Goal: Transaction & Acquisition: Download file/media

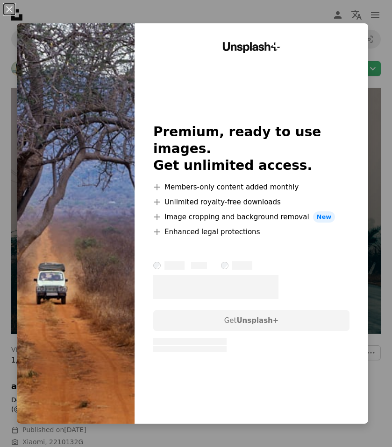
scroll to position [1401, 0]
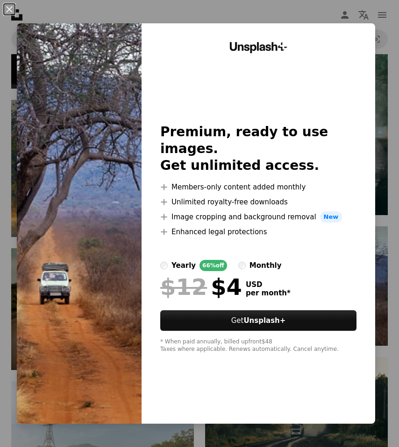
click at [106, 82] on img at bounding box center [79, 223] width 125 height 401
click at [311, 17] on div "An X shape Unsplash+ Premium, ready to use images. Get unlimited access. A plus…" at bounding box center [199, 223] width 399 height 447
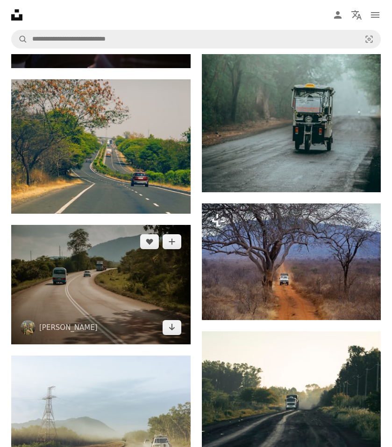
click at [48, 225] on img at bounding box center [100, 285] width 179 height 120
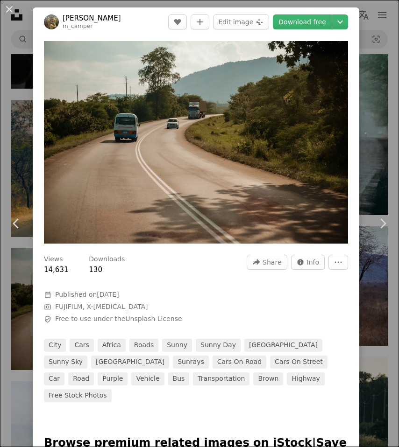
click at [361, 32] on div "An X shape Chevron left Chevron right [PERSON_NAME] m_camper A heart A plus sig…" at bounding box center [199, 223] width 399 height 447
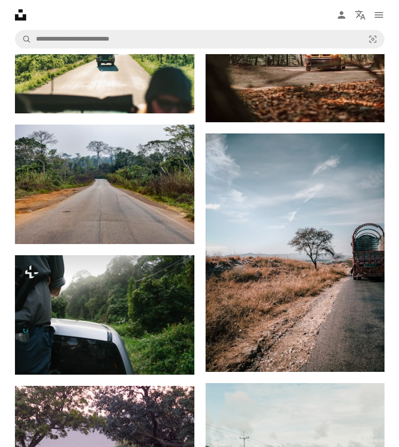
scroll to position [2008, 0]
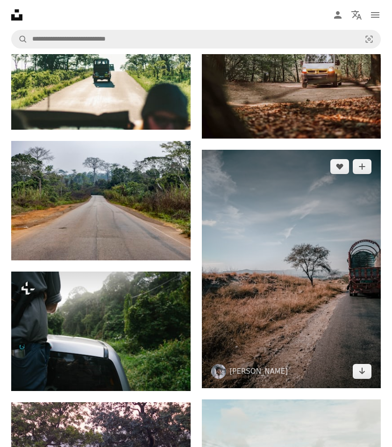
click at [271, 150] on img at bounding box center [291, 269] width 179 height 239
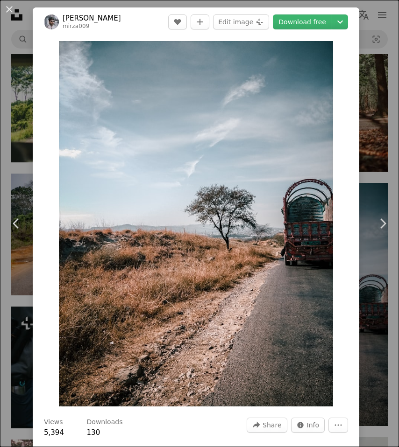
click at [15, 67] on div "An X shape Chevron left Chevron right [PERSON_NAME] mirza009 A heart A plus sig…" at bounding box center [199, 223] width 399 height 447
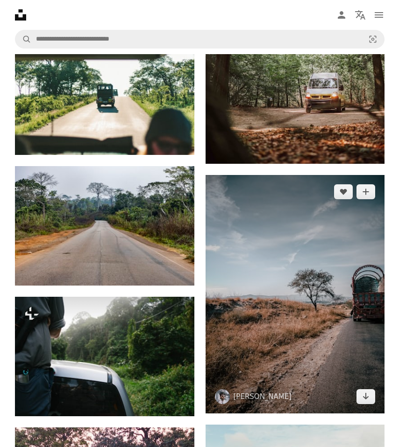
scroll to position [1961, 0]
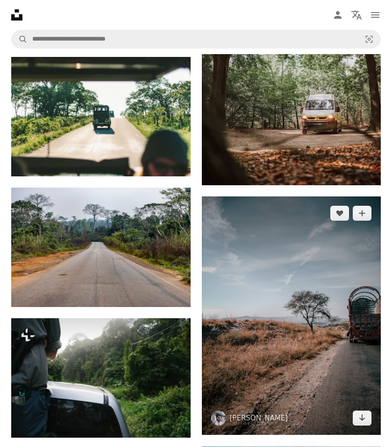
click at [295, 197] on img at bounding box center [291, 316] width 179 height 239
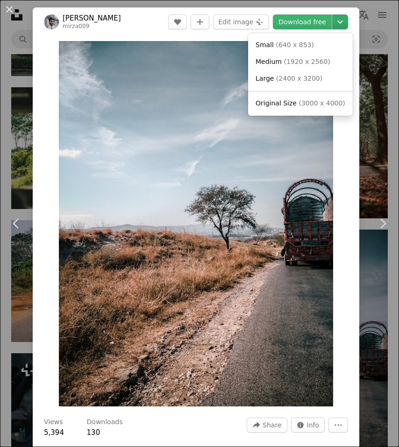
click at [340, 17] on button "Chevron down" at bounding box center [340, 21] width 16 height 15
click at [291, 81] on span "( 2400 x 3200 )" at bounding box center [299, 78] width 46 height 7
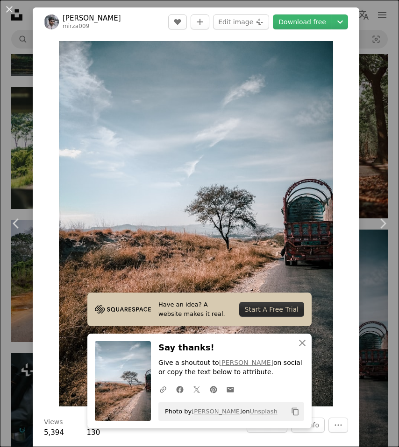
click at [339, 45] on div "Zoom in" at bounding box center [196, 223] width 326 height 375
click at [299, 341] on icon "An X shape" at bounding box center [302, 343] width 11 height 11
